Goal: Check status: Check status

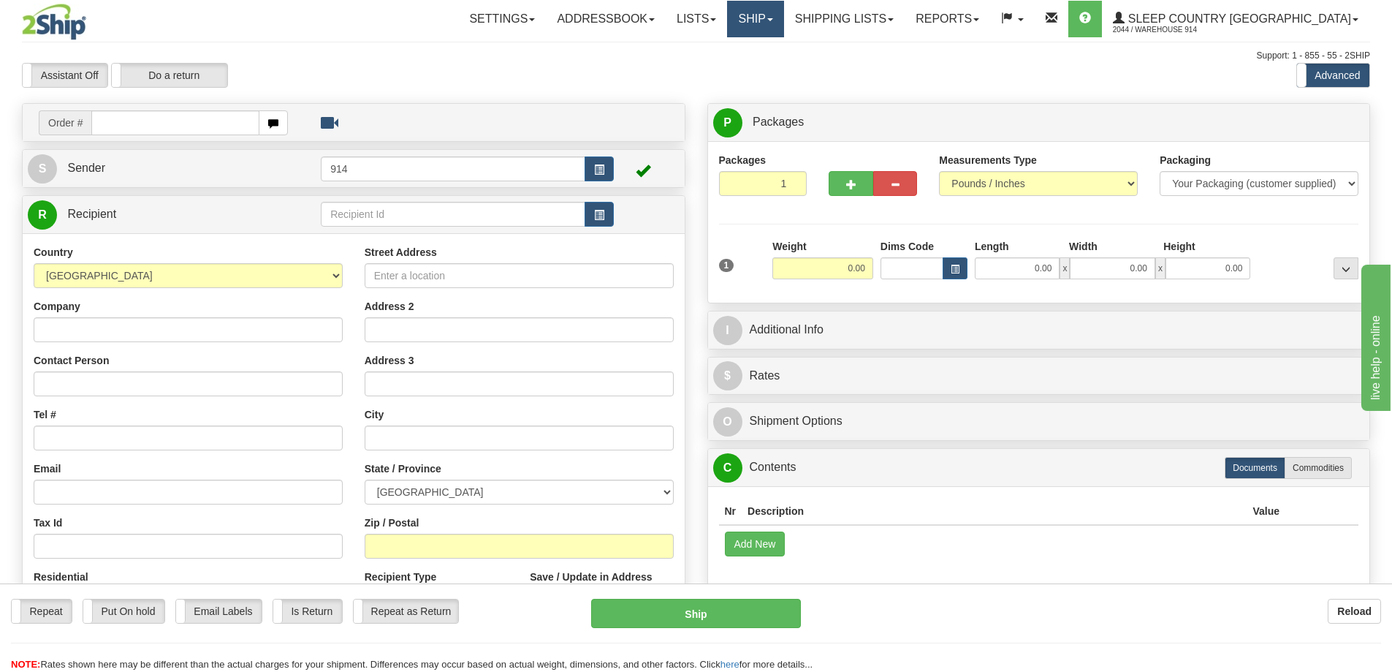
click at [784, 16] on link "Ship" at bounding box center [755, 19] width 56 height 37
click at [784, 71] on link "OnHold / Order Queue" at bounding box center [717, 70] width 132 height 19
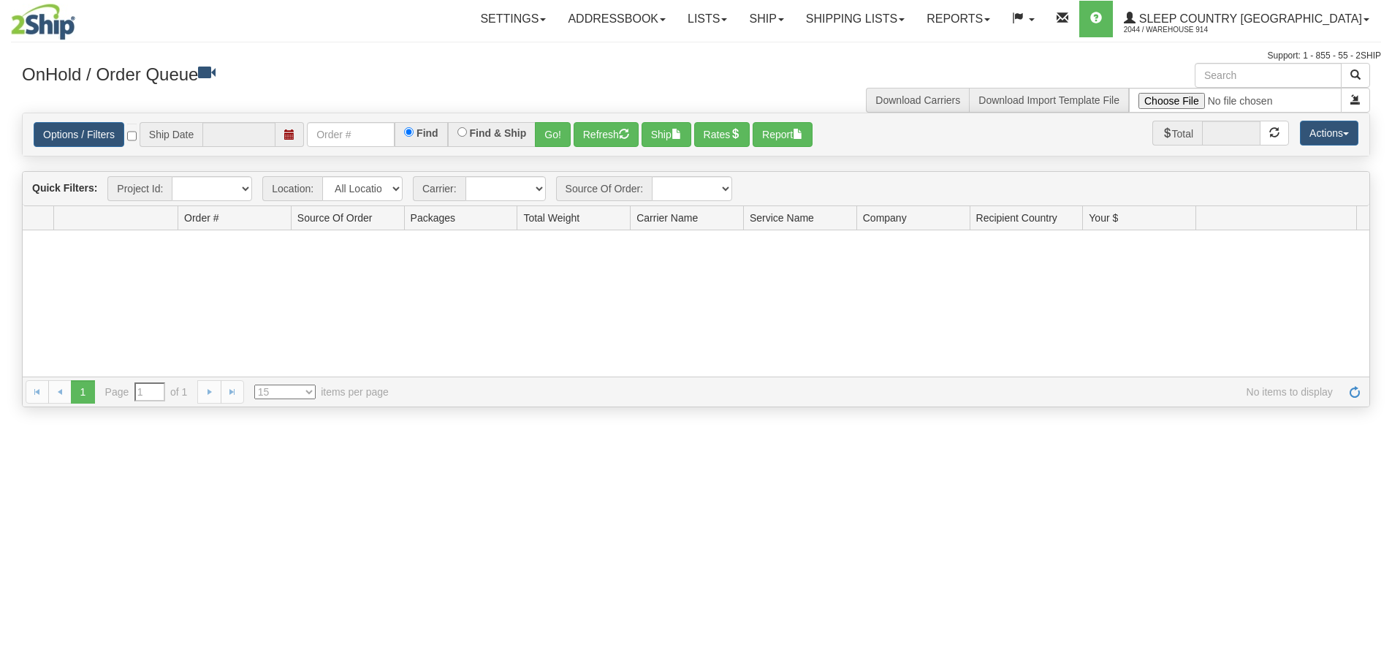
type input "[DATE]"
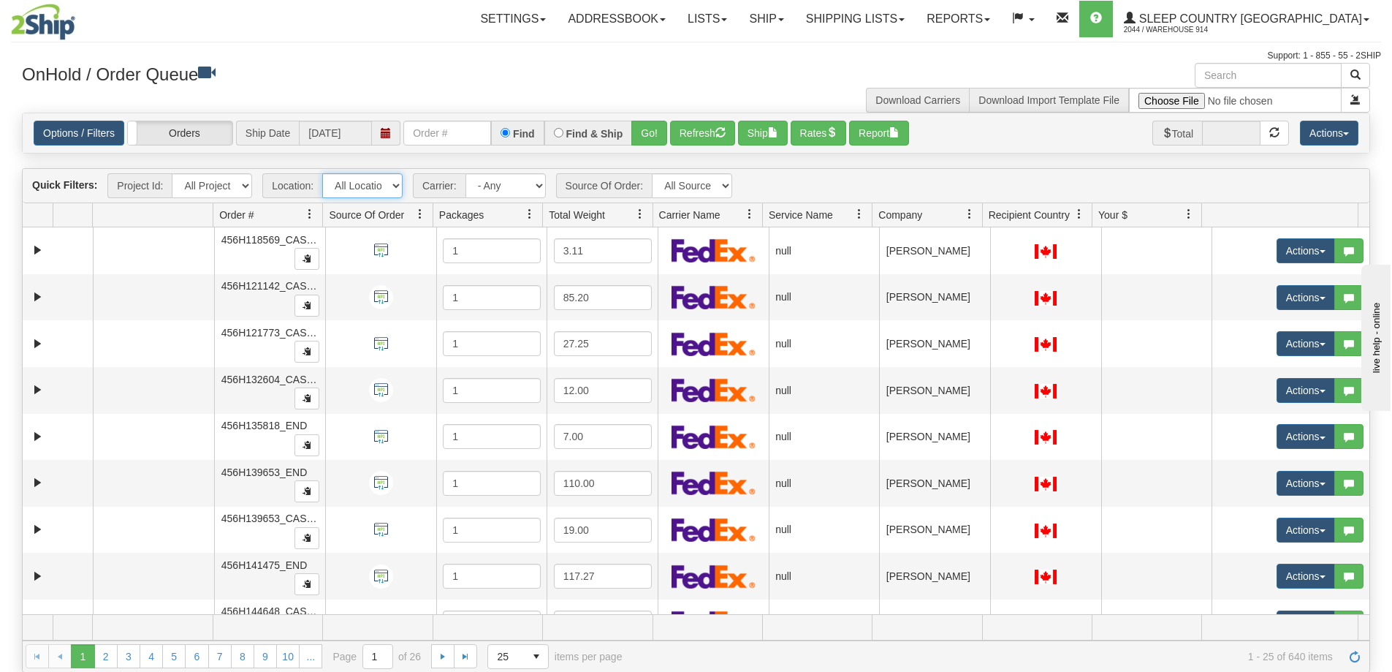
click at [386, 187] on select "All Locations 914 9009 CASPC END SLE BEDDN ZINUC" at bounding box center [362, 185] width 80 height 25
select select "7603"
click at [322, 173] on select "All Locations 914 9009 CASPC END SLE BEDDN ZINUC" at bounding box center [362, 185] width 80 height 25
